Goal: Task Accomplishment & Management: Manage account settings

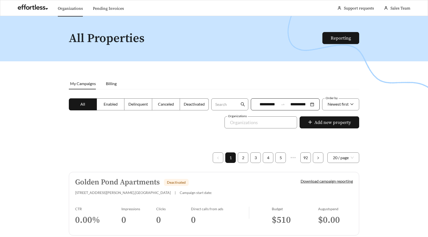
click at [68, 6] on link "Organizations" at bounding box center [70, 8] width 25 height 5
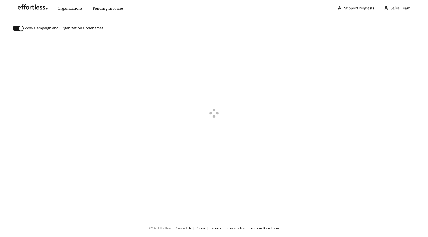
click at [15, 30] on button "button" at bounding box center [18, 29] width 11 height 6
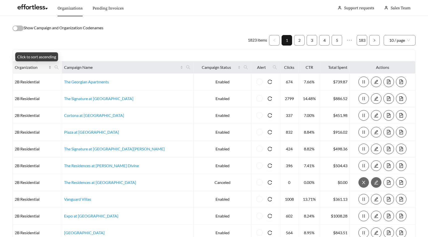
click at [51, 67] on div "Organization" at bounding box center [33, 67] width 37 height 6
click at [59, 68] on icon "search" at bounding box center [57, 67] width 4 height 4
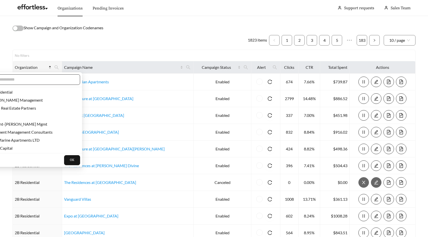
click at [59, 79] on input "text" at bounding box center [32, 80] width 86 height 6
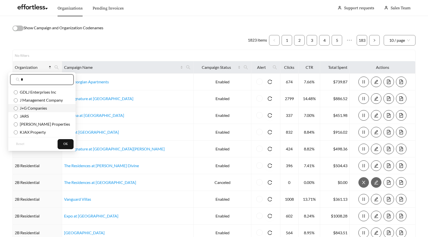
type input "*"
click at [46, 107] on span "J+G Companies" at bounding box center [32, 108] width 29 height 5
click at [63, 146] on span "OK" at bounding box center [65, 144] width 5 height 5
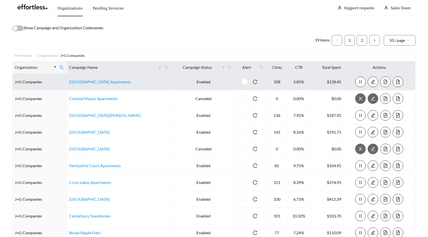
click at [384, 82] on icon "file-text" at bounding box center [385, 82] width 5 height 5
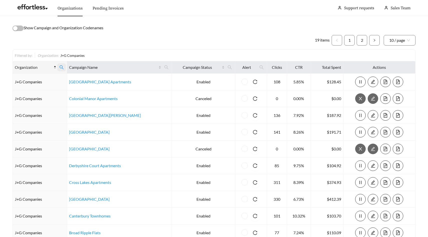
click at [64, 67] on icon "search" at bounding box center [61, 67] width 5 height 5
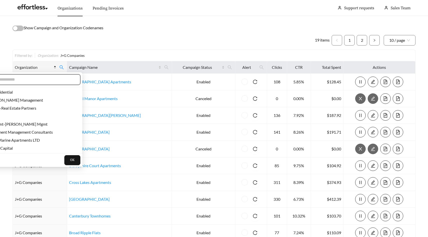
click at [53, 79] on input "text" at bounding box center [32, 80] width 86 height 6
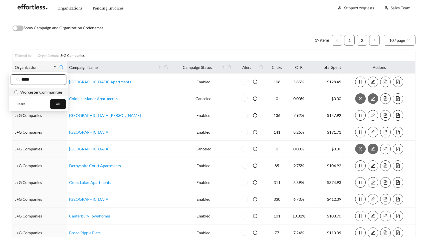
type input "*****"
click at [52, 92] on span "Worcester Communities" at bounding box center [40, 92] width 44 height 5
click at [62, 105] on button "OK" at bounding box center [58, 104] width 16 height 10
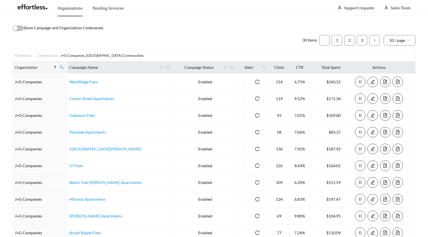
click at [57, 68] on div "Organization" at bounding box center [36, 67] width 42 height 6
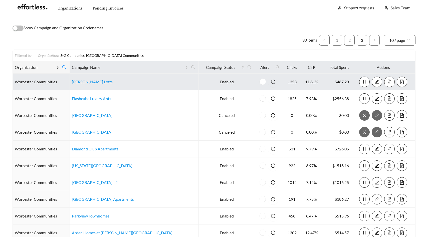
click at [387, 80] on icon "file-text" at bounding box center [389, 82] width 5 height 5
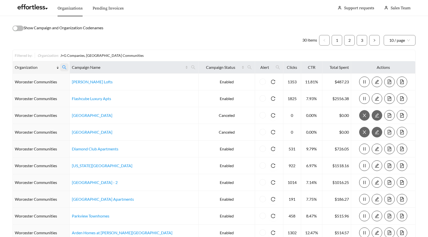
click at [66, 65] on icon "search" at bounding box center [64, 67] width 4 height 4
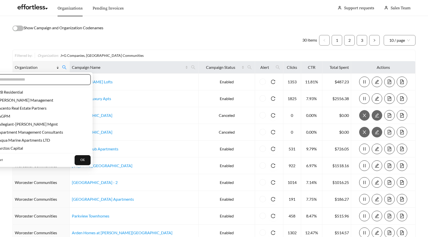
click at [43, 78] on input "text" at bounding box center [42, 80] width 86 height 6
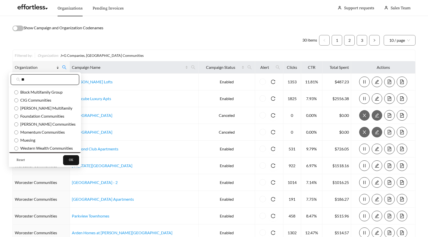
type input "**"
click at [22, 160] on span "Reset" at bounding box center [21, 160] width 8 height 5
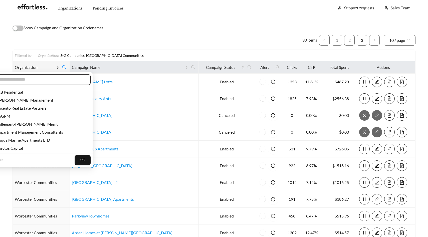
click at [46, 83] on span at bounding box center [40, 79] width 102 height 11
click at [46, 81] on input "text" at bounding box center [42, 80] width 86 height 6
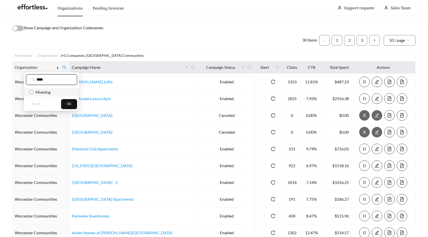
type input "****"
click at [42, 92] on span "Muesing" at bounding box center [42, 92] width 17 height 5
click at [68, 103] on span "OK" at bounding box center [69, 104] width 5 height 5
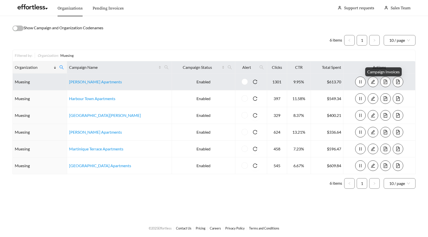
click at [384, 80] on icon "file-text" at bounding box center [385, 82] width 5 height 5
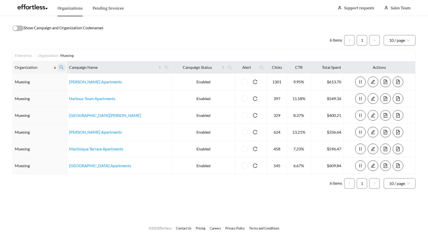
click at [64, 68] on icon "search" at bounding box center [62, 67] width 4 height 4
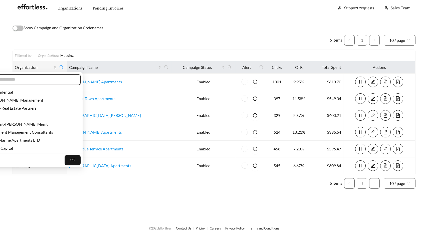
click at [49, 80] on input "text" at bounding box center [32, 80] width 86 height 6
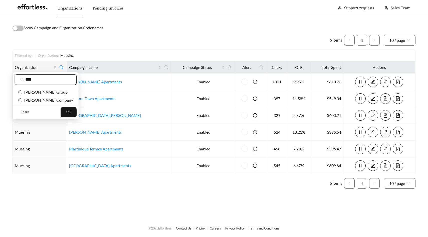
type input "****"
click at [30, 111] on button "Reset" at bounding box center [25, 112] width 20 height 10
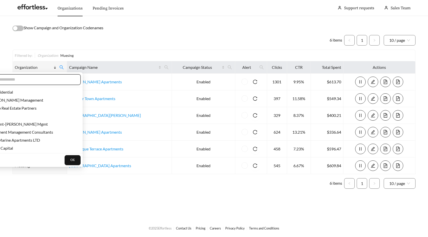
click at [41, 82] on input "text" at bounding box center [32, 80] width 86 height 6
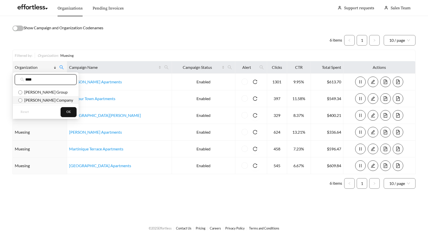
type input "****"
click at [43, 100] on span "Bradley Company" at bounding box center [47, 100] width 51 height 5
click at [61, 116] on button "OK" at bounding box center [69, 112] width 16 height 10
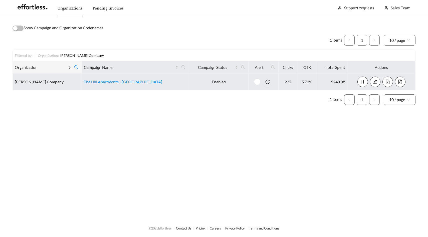
click at [386, 81] on icon "file-text" at bounding box center [388, 82] width 5 height 5
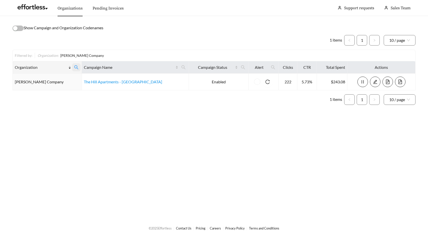
click at [74, 69] on icon "search" at bounding box center [76, 67] width 5 height 5
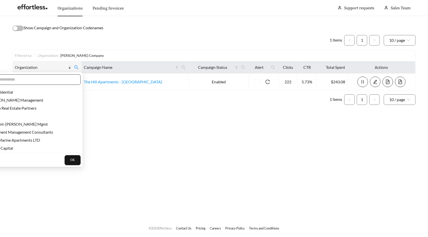
click at [58, 79] on input "text" at bounding box center [32, 80] width 86 height 6
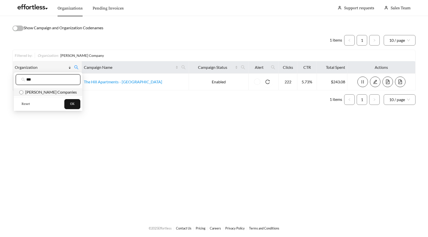
type input "***"
click at [62, 95] on li "Lombardo Companies" at bounding box center [48, 92] width 69 height 8
click at [64, 105] on button "OK" at bounding box center [72, 104] width 16 height 10
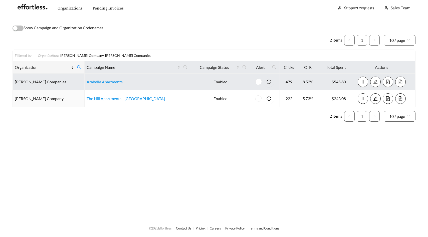
click at [386, 79] on button "button" at bounding box center [388, 82] width 11 height 11
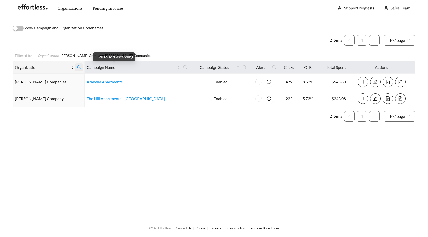
click at [77, 67] on icon "search" at bounding box center [79, 67] width 5 height 5
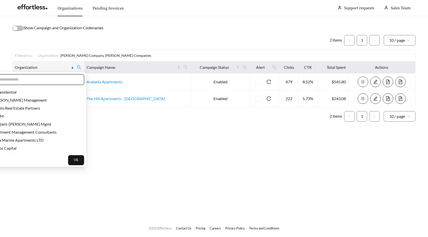
click at [60, 79] on input "text" at bounding box center [36, 80] width 86 height 6
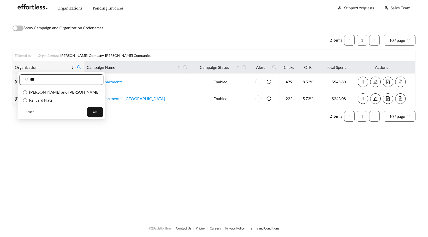
type input "***"
click at [31, 113] on span "Reset" at bounding box center [29, 112] width 8 height 5
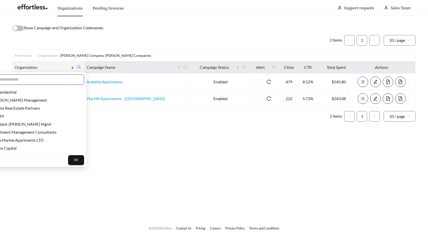
click at [46, 79] on input "text" at bounding box center [36, 80] width 86 height 6
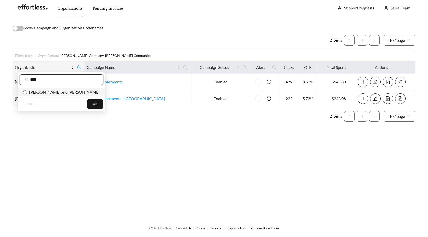
type input "****"
click at [50, 94] on span "Flaherty and Collins" at bounding box center [63, 92] width 73 height 5
click at [93, 104] on span "OK" at bounding box center [95, 104] width 5 height 5
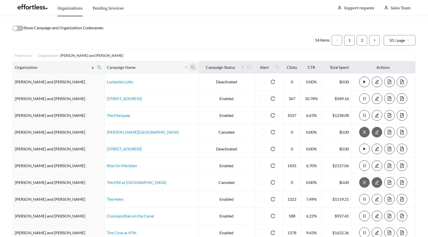
click at [191, 67] on icon "search" at bounding box center [193, 67] width 5 height 5
click at [173, 58] on div "Filtered by: Organization : Flaherty and Collins" at bounding box center [214, 55] width 399 height 5
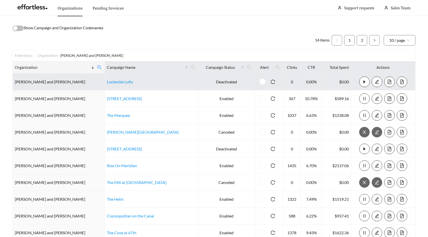
click at [384, 79] on button "button" at bounding box center [389, 82] width 11 height 11
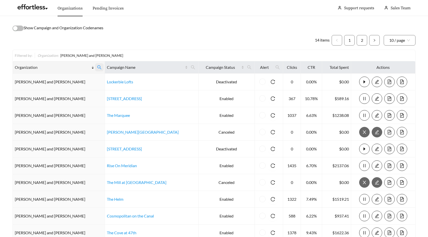
click at [97, 68] on icon "search" at bounding box center [99, 67] width 4 height 4
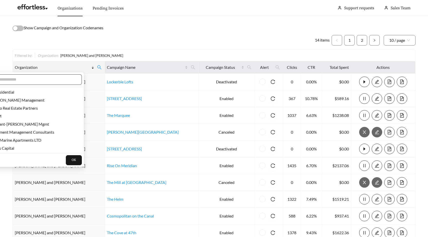
click at [48, 81] on input "text" at bounding box center [33, 80] width 86 height 6
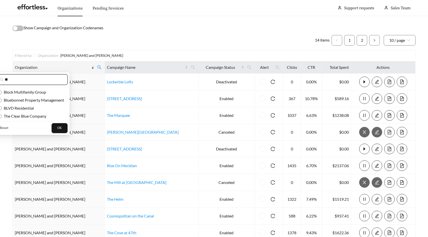
type input "**"
click at [4, 127] on span "Reset" at bounding box center [4, 128] width 8 height 5
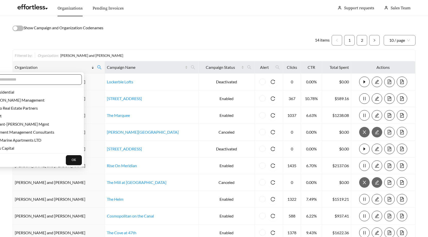
click at [33, 82] on span at bounding box center [31, 79] width 102 height 11
click at [33, 82] on input "text" at bounding box center [33, 80] width 86 height 6
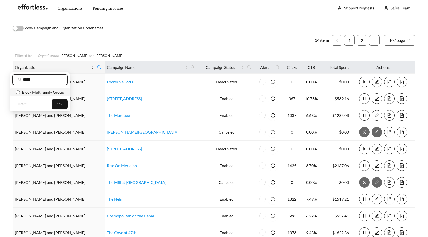
type input "*****"
click at [39, 92] on span "Block Multifamily Group" at bounding box center [42, 92] width 44 height 5
click at [57, 99] on div "Reset OK" at bounding box center [39, 104] width 59 height 14
click at [62, 106] on span "OK" at bounding box center [59, 104] width 5 height 5
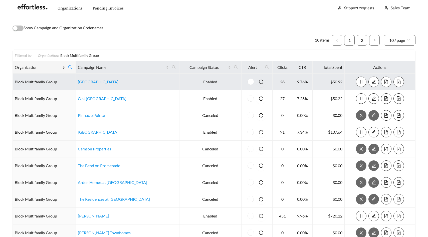
click at [385, 82] on icon "file-text" at bounding box center [387, 82] width 4 height 5
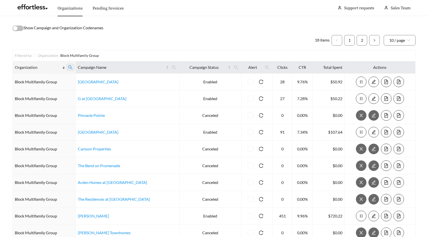
click at [73, 67] on icon "search" at bounding box center [70, 67] width 5 height 5
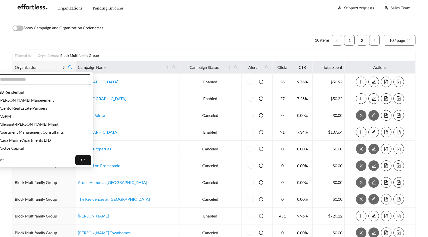
click at [57, 78] on input "text" at bounding box center [43, 80] width 86 height 6
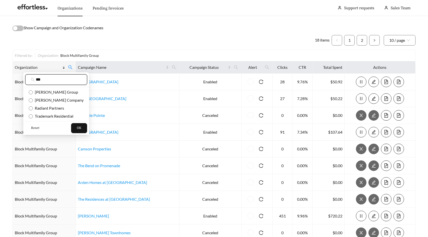
type input "***"
click at [36, 129] on span "Reset" at bounding box center [35, 128] width 8 height 5
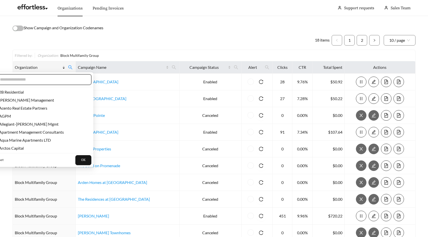
click at [52, 80] on input "text" at bounding box center [43, 80] width 86 height 6
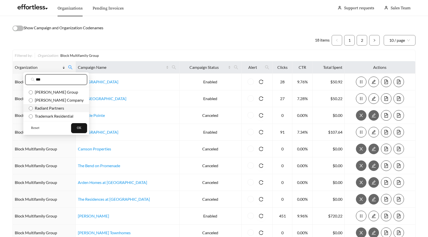
type input "***"
click at [55, 108] on span "Radiant Partners" at bounding box center [48, 108] width 31 height 5
click at [77, 128] on span "OK" at bounding box center [79, 128] width 5 height 5
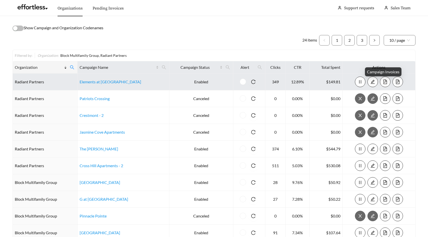
click at [384, 81] on icon "file-text" at bounding box center [385, 82] width 5 height 5
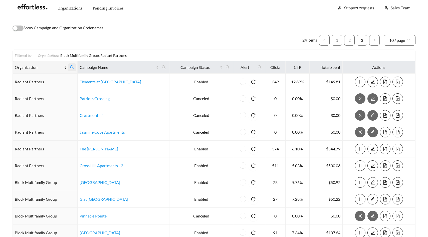
click at [74, 66] on icon "search" at bounding box center [72, 67] width 5 height 5
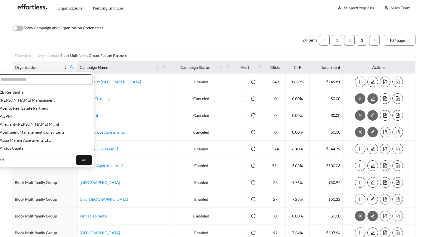
click at [62, 78] on input "text" at bounding box center [44, 80] width 86 height 6
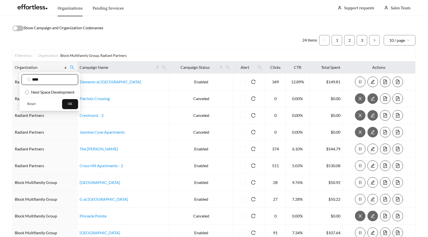
type input "****"
click at [34, 101] on button "Reset" at bounding box center [32, 104] width 20 height 10
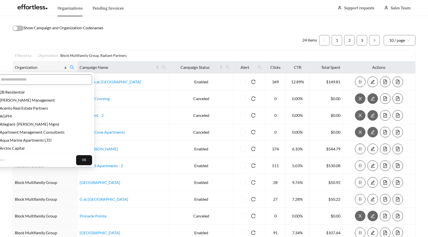
click at [45, 72] on div at bounding box center [41, 79] width 106 height 15
click at [46, 80] on input "text" at bounding box center [44, 80] width 86 height 6
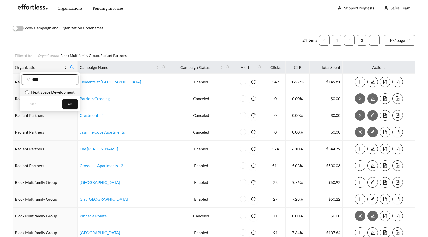
type input "****"
click at [54, 93] on span "Next Space Development" at bounding box center [52, 92] width 46 height 5
click at [75, 106] on button "OK" at bounding box center [70, 104] width 16 height 10
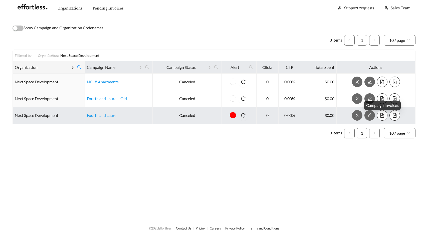
click at [384, 116] on icon "file-text" at bounding box center [383, 115] width 4 height 5
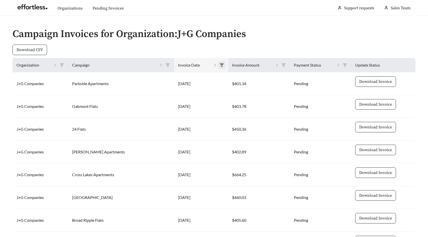
click at [220, 66] on icon "filter" at bounding box center [222, 65] width 5 height 5
click at [197, 64] on span "Invoice Date" at bounding box center [195, 65] width 35 height 6
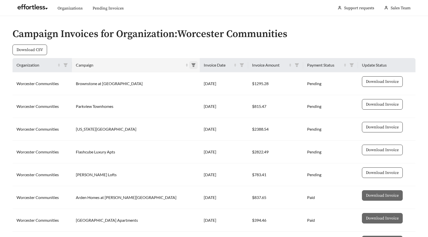
click at [191, 67] on icon "filter" at bounding box center [193, 65] width 5 height 5
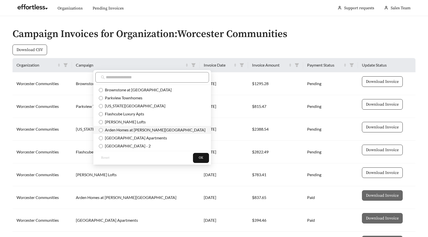
scroll to position [15, 0]
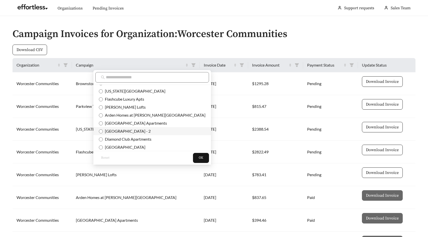
click at [131, 131] on span "[GEOGRAPHIC_DATA] - 2" at bounding box center [127, 131] width 48 height 5
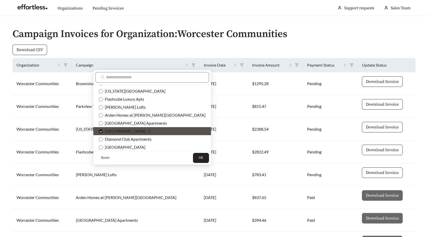
click at [193, 157] on button "OK" at bounding box center [201, 158] width 16 height 10
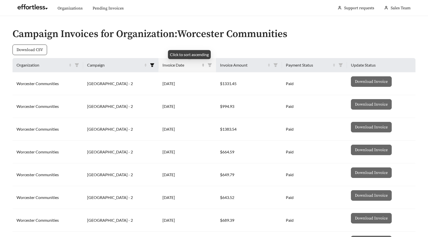
click at [205, 65] on div "Invoice Date" at bounding box center [184, 65] width 42 height 6
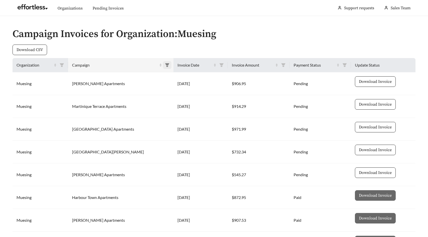
click at [165, 66] on icon "filter" at bounding box center [167, 65] width 5 height 5
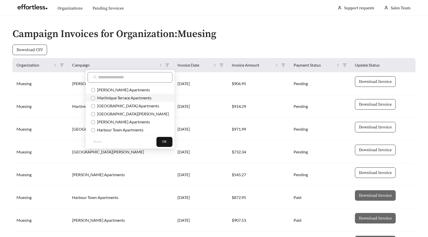
click at [130, 98] on span "Martinique Terrace Apartments" at bounding box center [123, 97] width 56 height 5
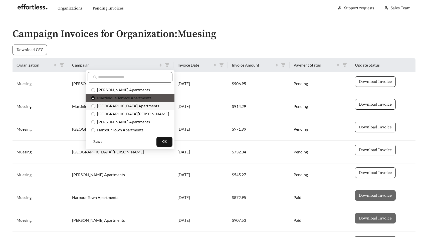
click at [126, 105] on span "Creek Bay Apartments" at bounding box center [127, 105] width 64 height 5
click at [157, 142] on button "OK" at bounding box center [165, 142] width 16 height 10
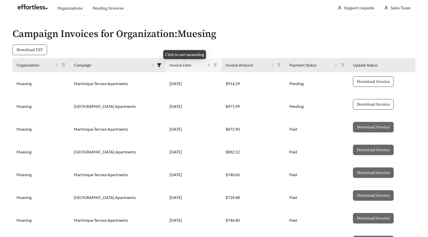
click at [205, 64] on div "Invoice Date" at bounding box center [190, 65] width 41 height 6
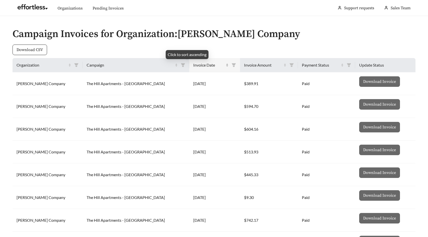
click at [206, 65] on div "Invoice Date" at bounding box center [210, 65] width 35 height 6
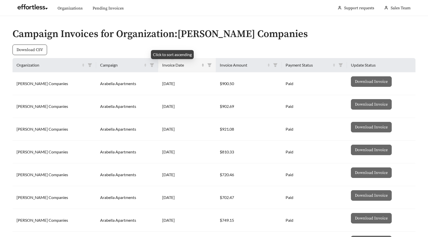
click at [194, 64] on div "Invoice Date" at bounding box center [183, 65] width 42 height 6
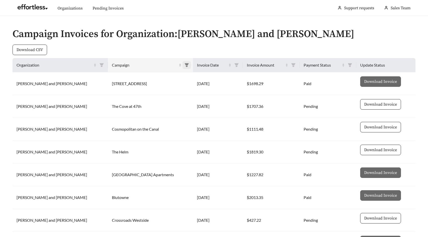
click at [185, 66] on icon "filter" at bounding box center [187, 65] width 5 height 5
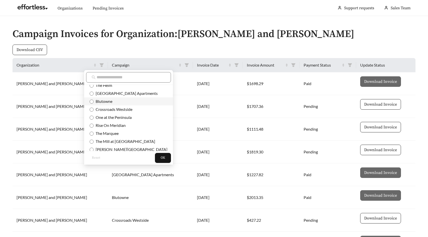
scroll to position [32, 0]
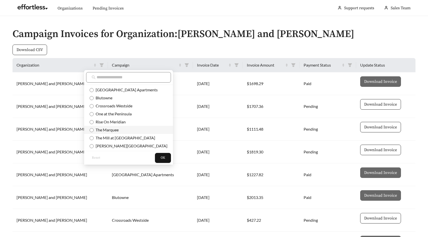
click at [112, 129] on span "The Marquee" at bounding box center [106, 129] width 25 height 5
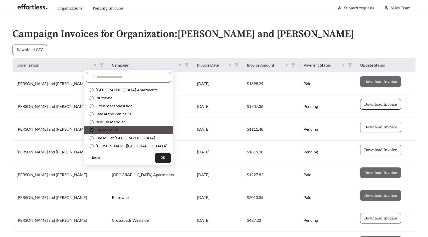
click at [161, 160] on span "OK" at bounding box center [163, 158] width 5 height 5
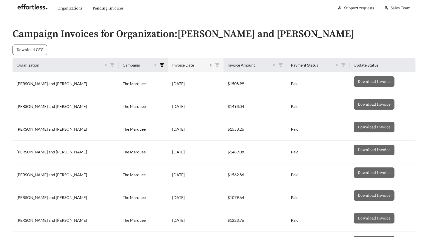
click at [186, 66] on div "Invoice Date" at bounding box center [192, 65] width 40 height 6
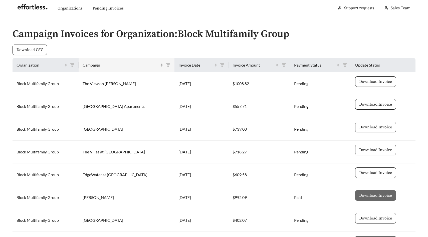
click at [157, 65] on div "Campaign" at bounding box center [123, 65] width 80 height 6
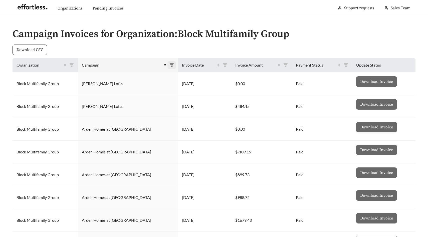
click at [170, 66] on icon "filter" at bounding box center [172, 65] width 4 height 4
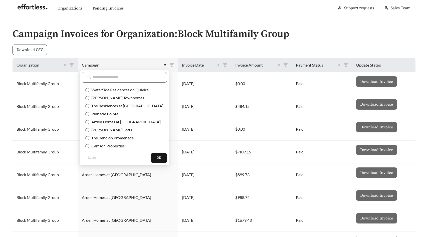
scroll to position [2, 0]
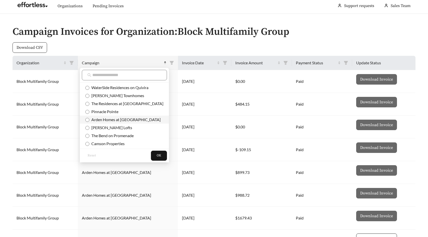
click at [114, 117] on span "Arden Homes at Staley" at bounding box center [124, 119] width 71 height 5
click at [151, 153] on button "OK" at bounding box center [159, 156] width 16 height 10
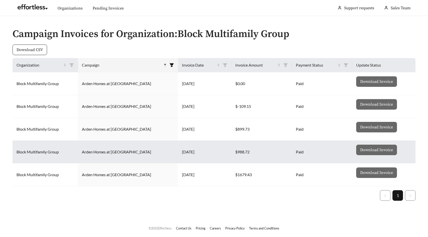
scroll to position [0, 0]
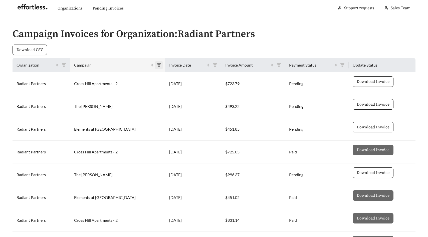
click at [157, 64] on icon "filter" at bounding box center [159, 65] width 4 height 4
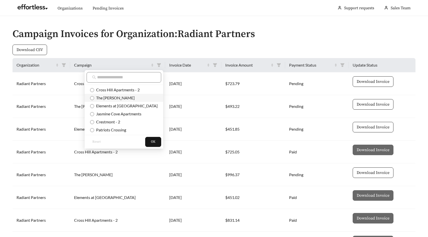
click at [124, 97] on span "The Victor Verdae" at bounding box center [114, 97] width 41 height 5
click at [145, 139] on button "OK" at bounding box center [153, 142] width 16 height 10
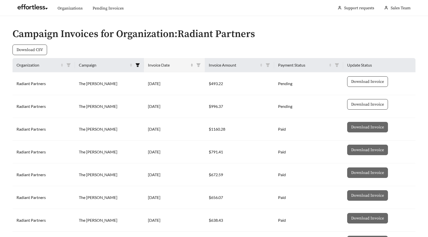
click at [188, 65] on div "Invoice Date" at bounding box center [170, 65] width 45 height 6
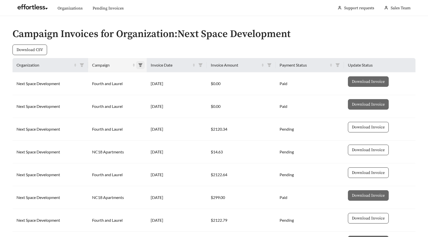
click at [141, 65] on icon "filter" at bounding box center [140, 65] width 4 height 4
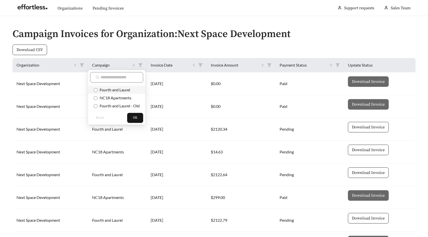
click at [123, 90] on span "Fourth and Laurel" at bounding box center [114, 89] width 33 height 5
click at [136, 116] on span "OK" at bounding box center [135, 117] width 5 height 5
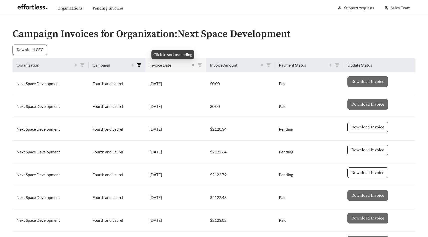
click at [194, 66] on div "Invoice Date" at bounding box center [171, 65] width 45 height 6
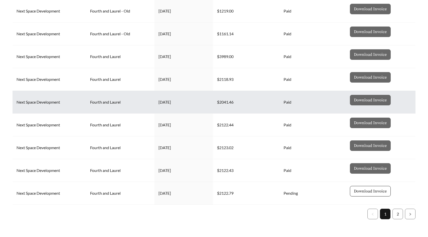
scroll to position [96, 0]
